Goal: Task Accomplishment & Management: Use online tool/utility

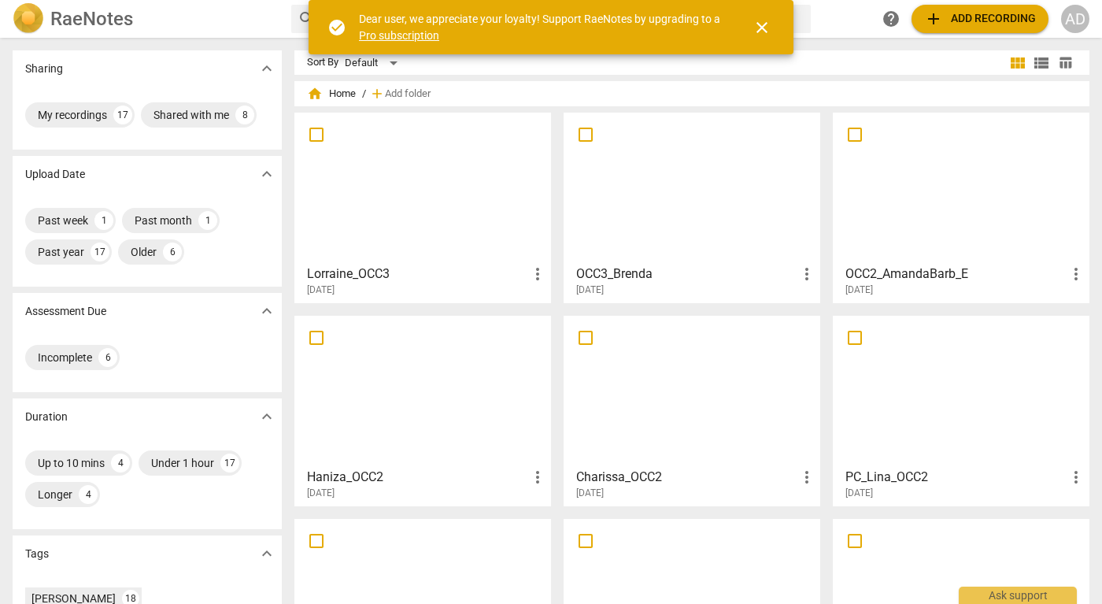
click at [454, 271] on h3 "Lorraine_OCC3" at bounding box center [417, 274] width 221 height 19
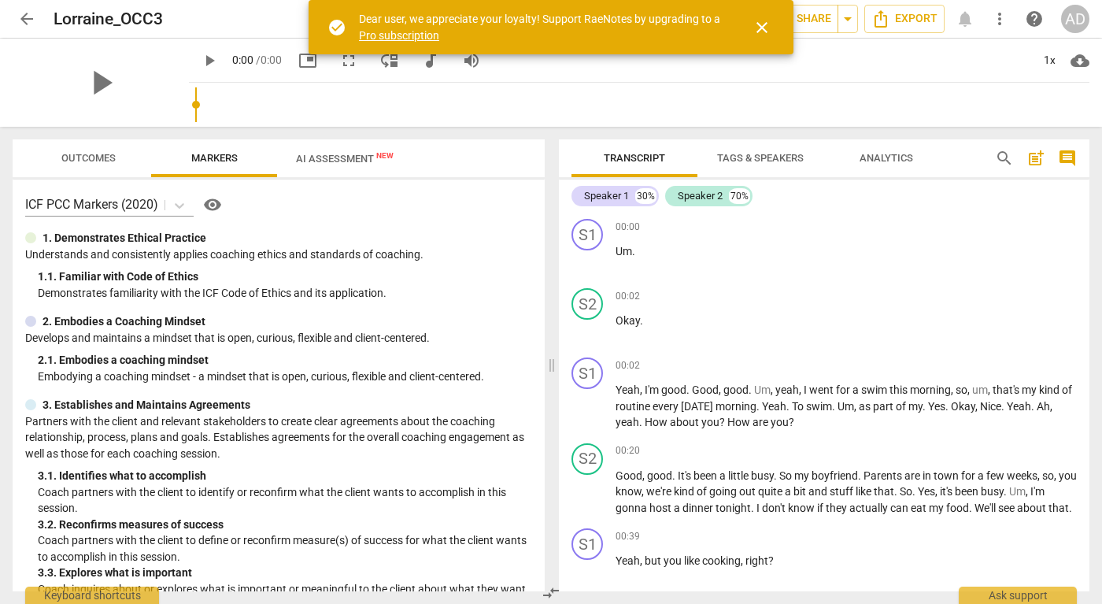
click at [758, 24] on span "close" at bounding box center [762, 27] width 19 height 19
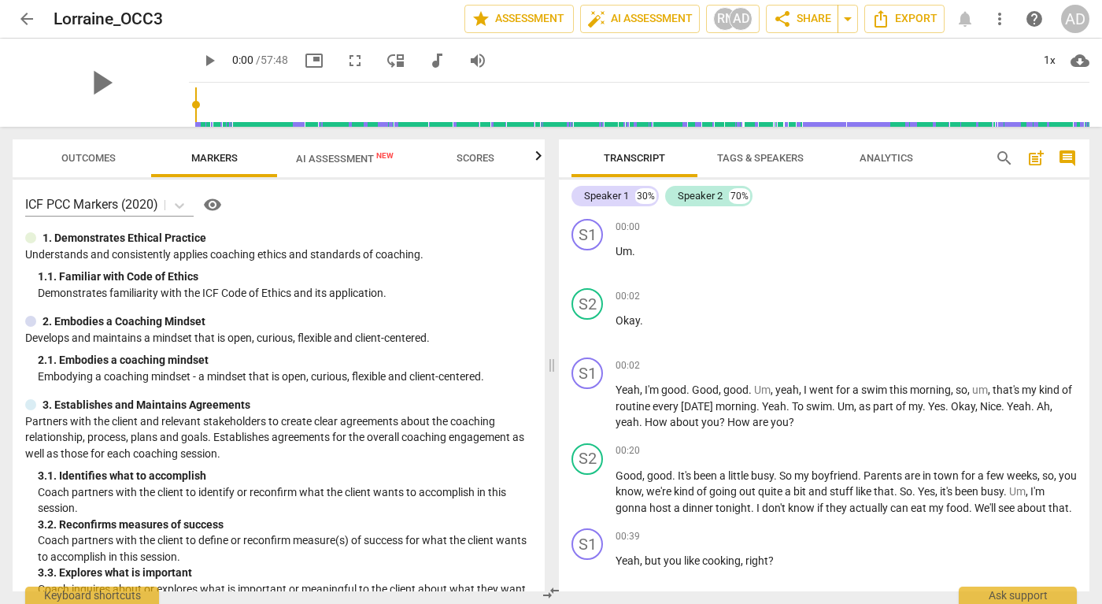
scroll to position [0, 6]
click at [90, 157] on span "Outcomes" at bounding box center [83, 158] width 54 height 12
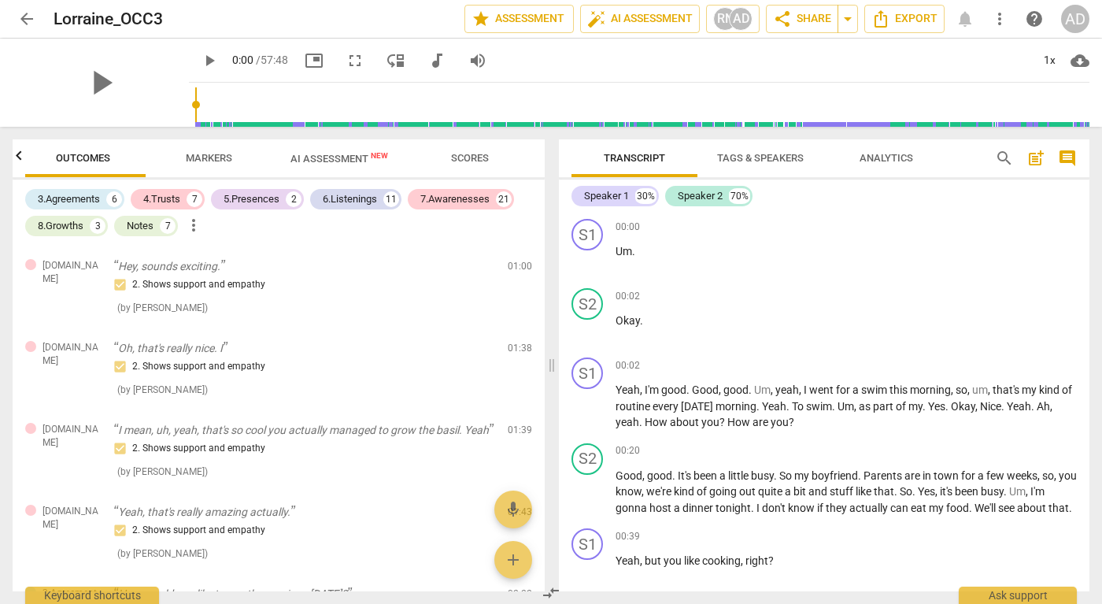
scroll to position [0, 0]
click at [351, 159] on span "AI Assessment New" at bounding box center [345, 159] width 98 height 12
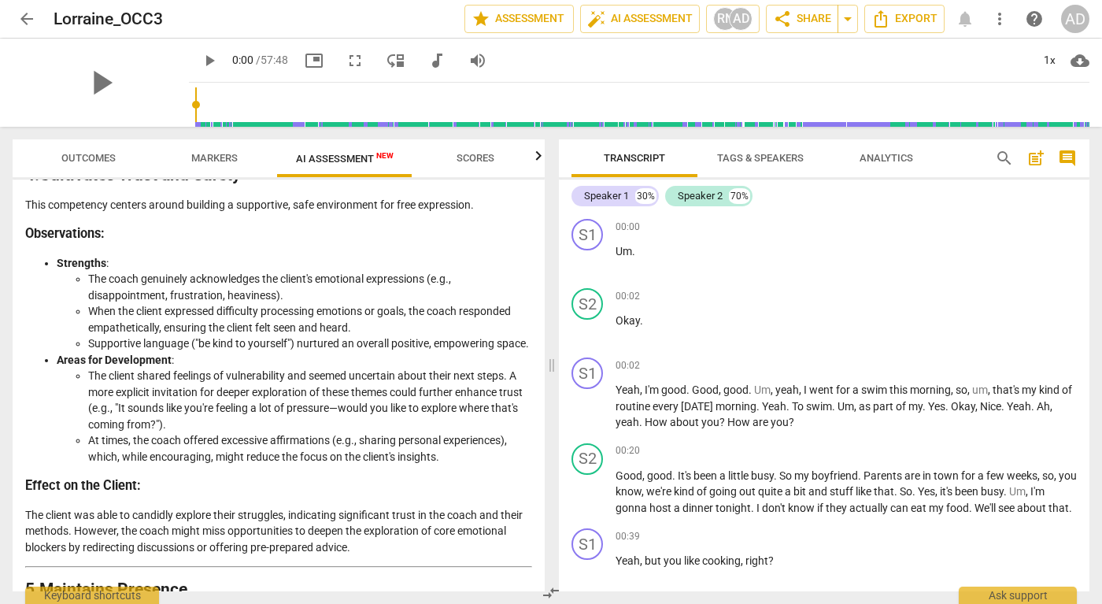
scroll to position [1392, 0]
click at [83, 402] on ul "The client shared feelings of vulnerability and seemed uncertain about their ne…" at bounding box center [295, 414] width 476 height 97
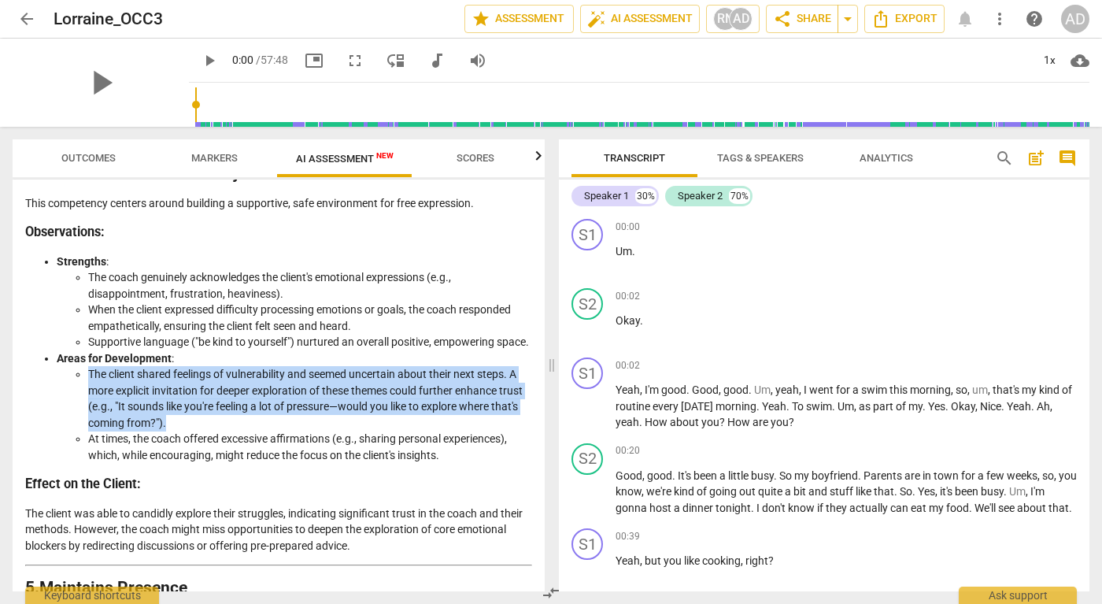
drag, startPoint x: 88, startPoint y: 405, endPoint x: 206, endPoint y: 448, distance: 125.1
click at [206, 431] on li "The client shared feelings of vulnerability and seemed uncertain about their ne…" at bounding box center [310, 398] width 444 height 65
copy li "The client shared feelings of vulnerability and seemed uncertain about their ne…"
